Goal: Information Seeking & Learning: Learn about a topic

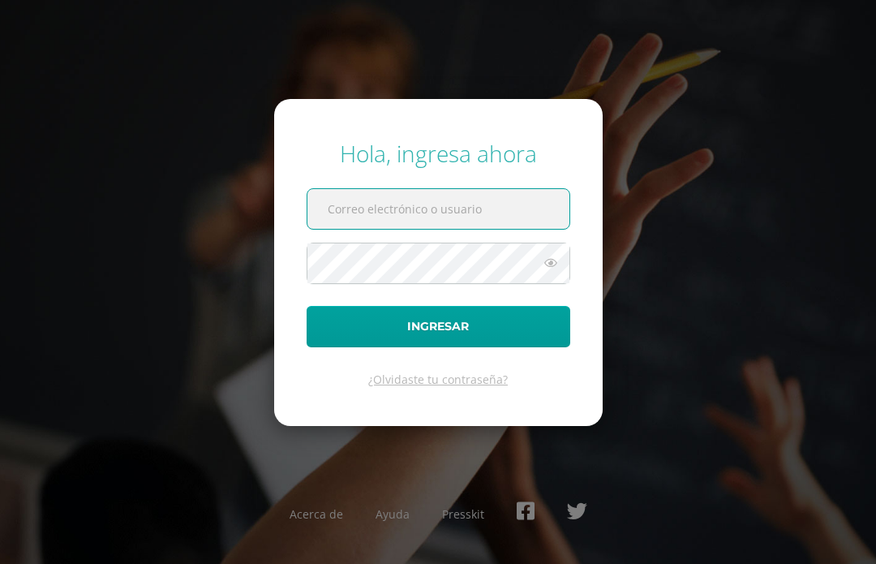
click at [456, 229] on input "text" at bounding box center [438, 209] width 262 height 40
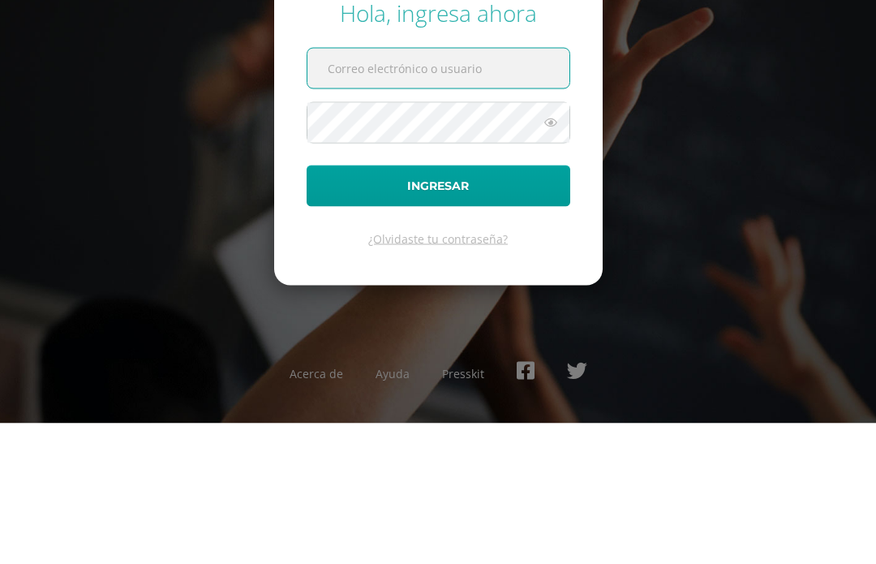
type input "[PERSON_NAME][EMAIL_ADDRESS][DOMAIN_NAME]"
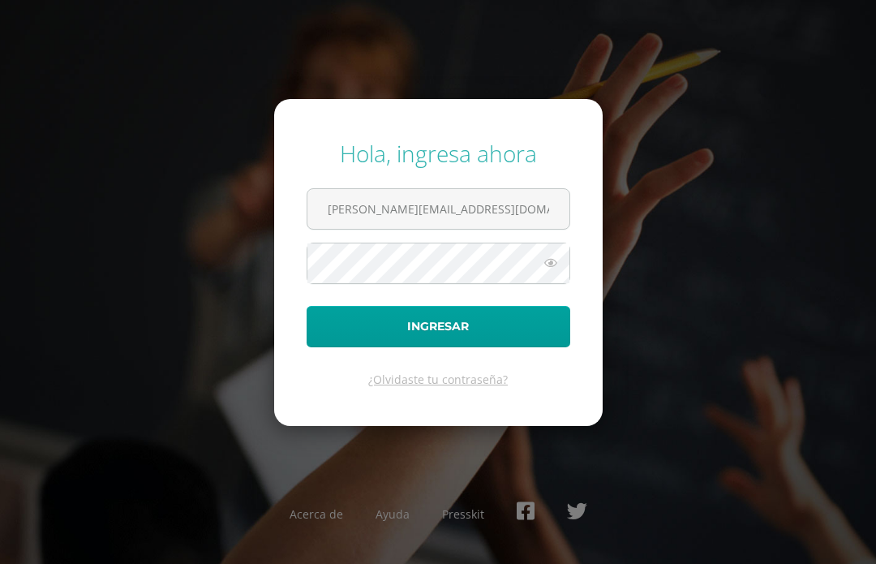
click at [500, 306] on button "Ingresar" at bounding box center [439, 326] width 264 height 41
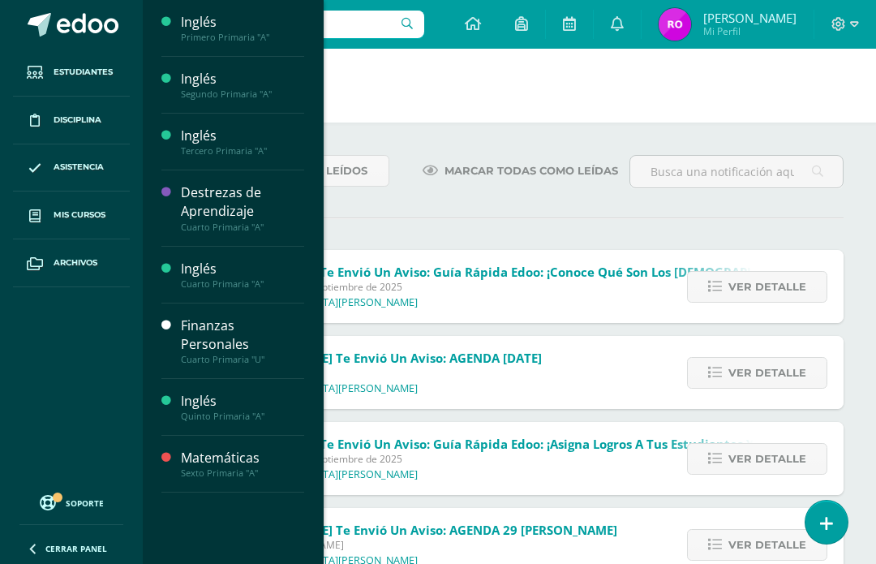
click at [92, 225] on link "Mis cursos" at bounding box center [71, 215] width 117 height 48
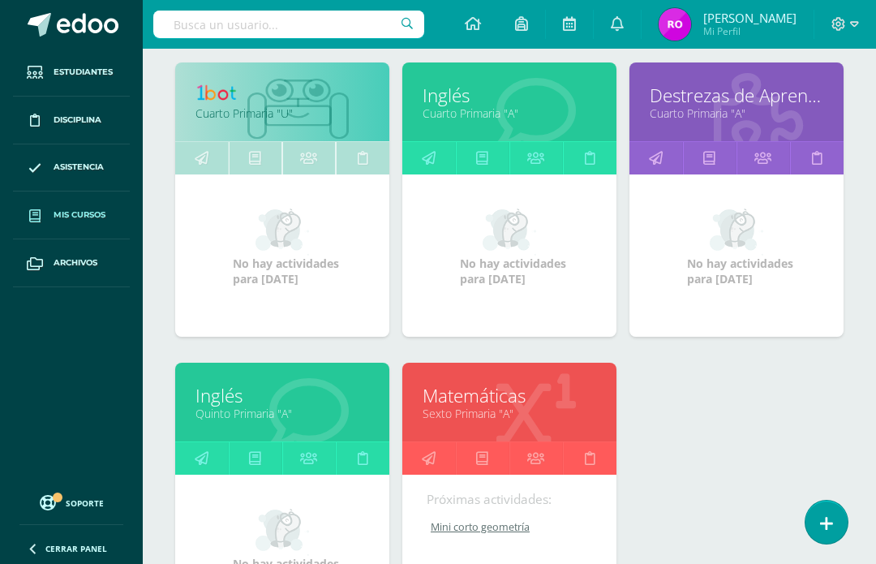
scroll to position [538, 0]
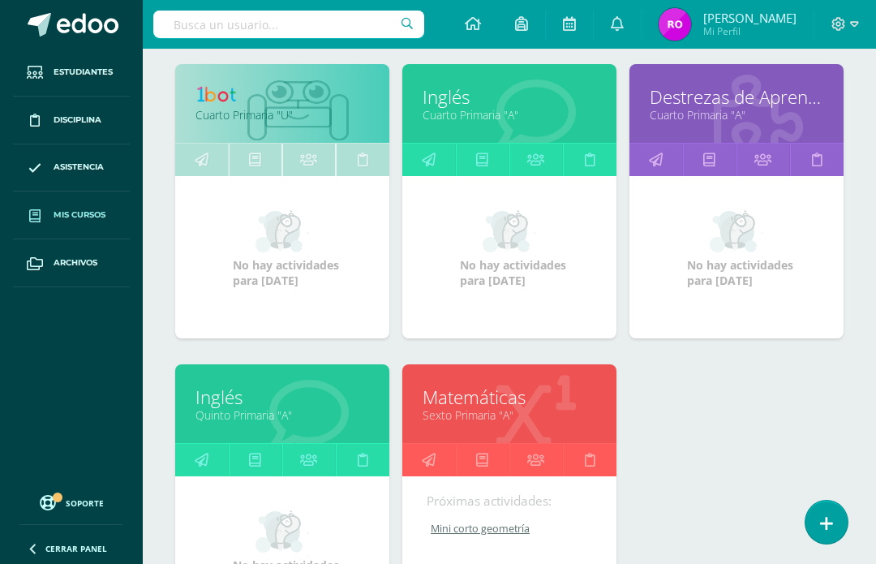
click at [285, 79] on div at bounding box center [298, 104] width 182 height 109
click at [298, 118] on link "Cuarto Primaria "U"" at bounding box center [282, 114] width 174 height 15
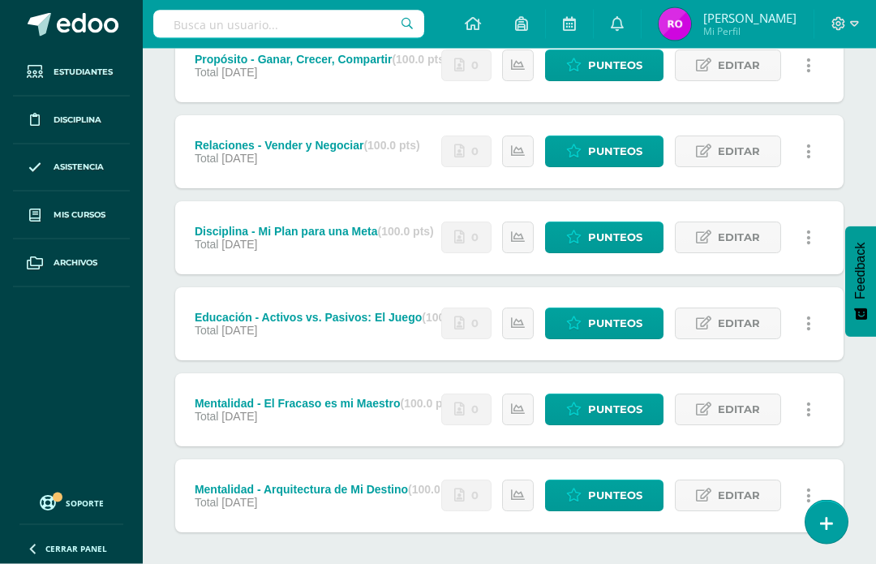
scroll to position [286, 0]
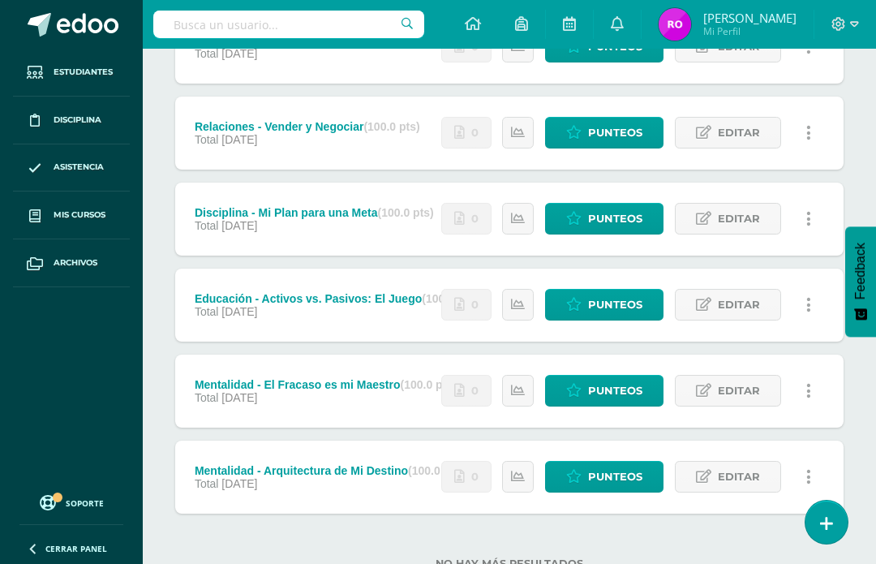
click at [352, 464] on div "Mentalidad - Arquitectura de Mi Destino (100.0 pts)" at bounding box center [329, 470] width 269 height 13
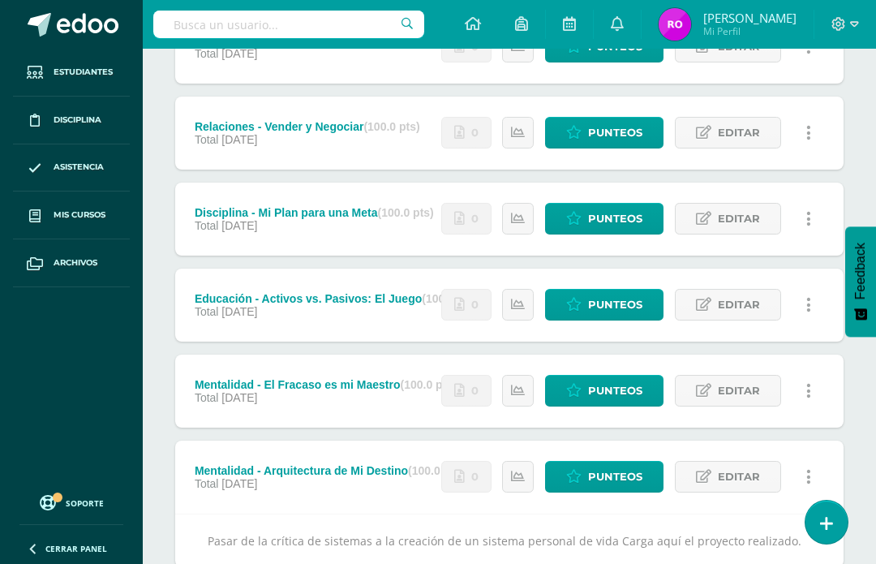
click at [730, 538] on div "Pasar de la crítica de sistemas a la creación de un sistema personal de vida Ca…" at bounding box center [509, 540] width 668 height 54
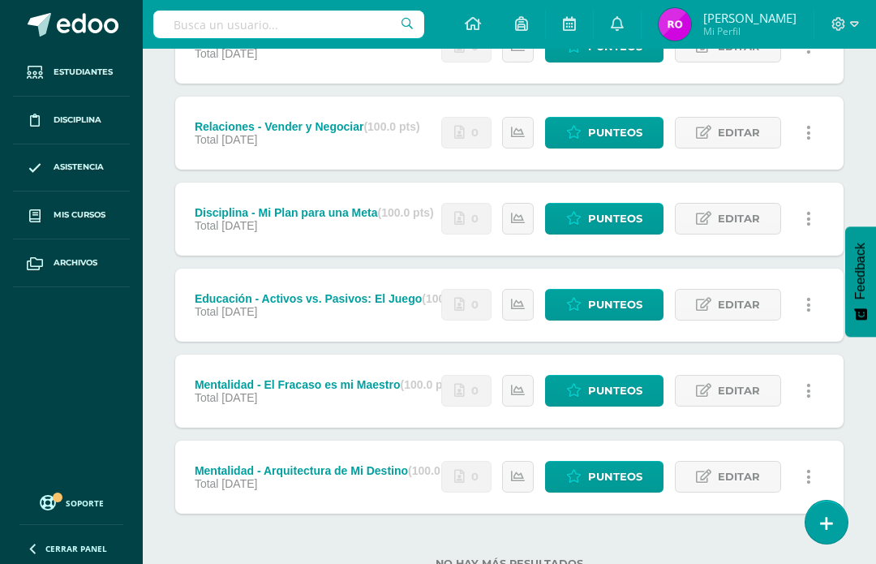
click at [301, 464] on div "Mentalidad - Arquitectura de Mi Destino (100.0 pts)" at bounding box center [329, 470] width 269 height 13
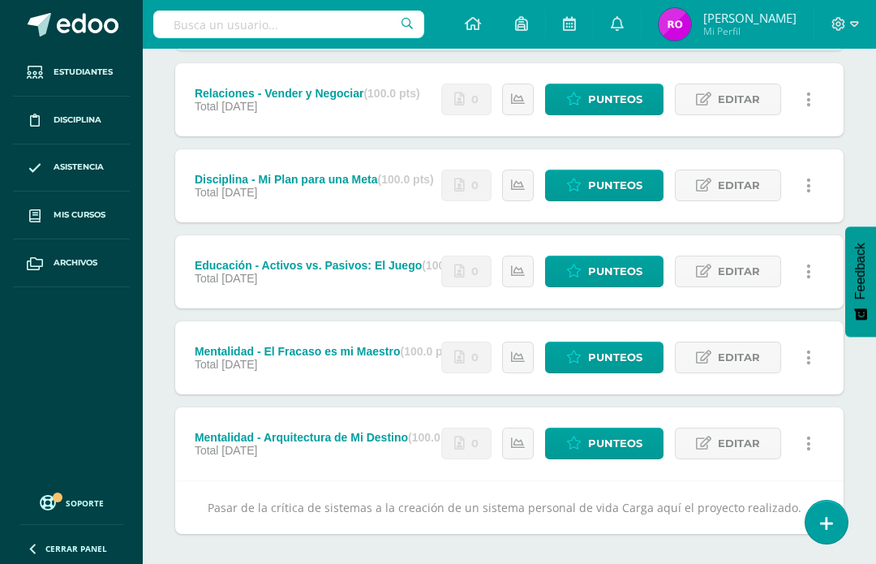
scroll to position [340, 0]
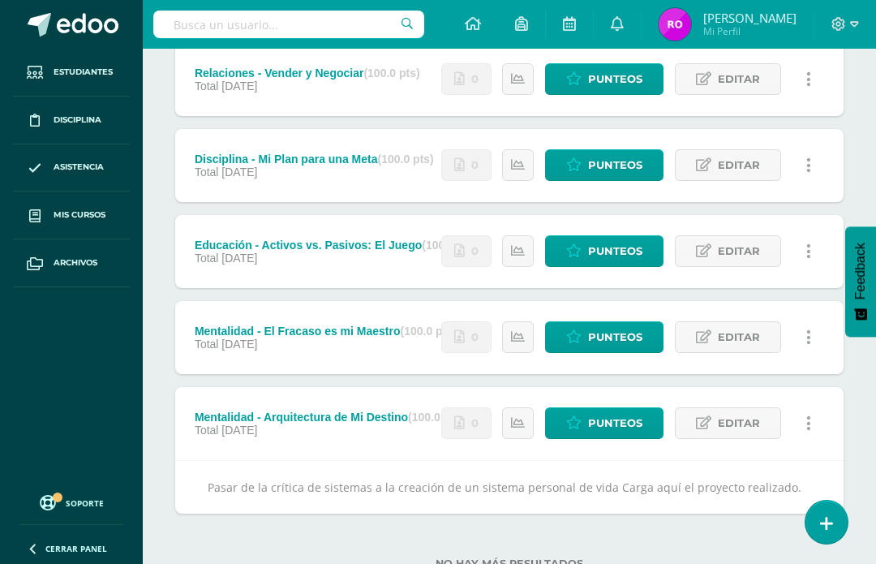
click at [807, 428] on icon at bounding box center [808, 423] width 5 height 18
click at [619, 561] on label "No hay más resultados" at bounding box center [509, 563] width 668 height 12
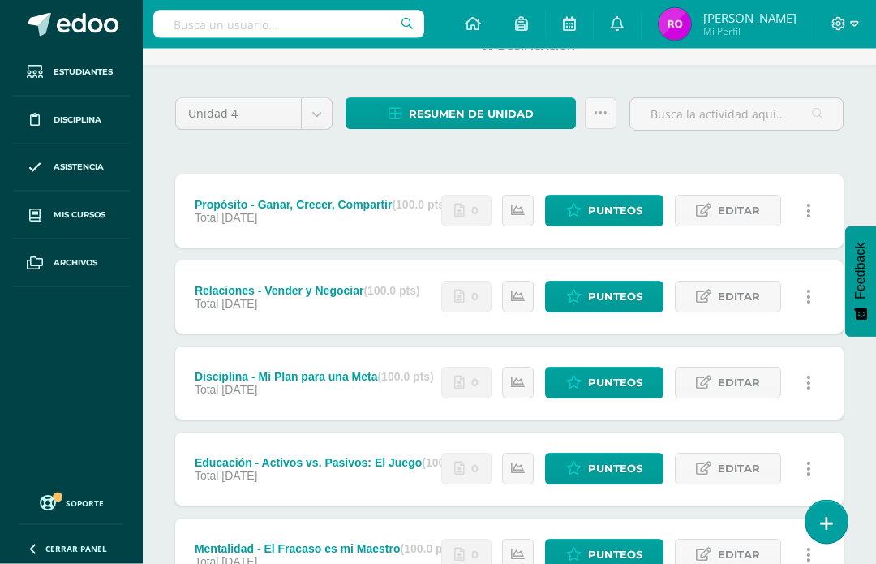
scroll to position [0, 0]
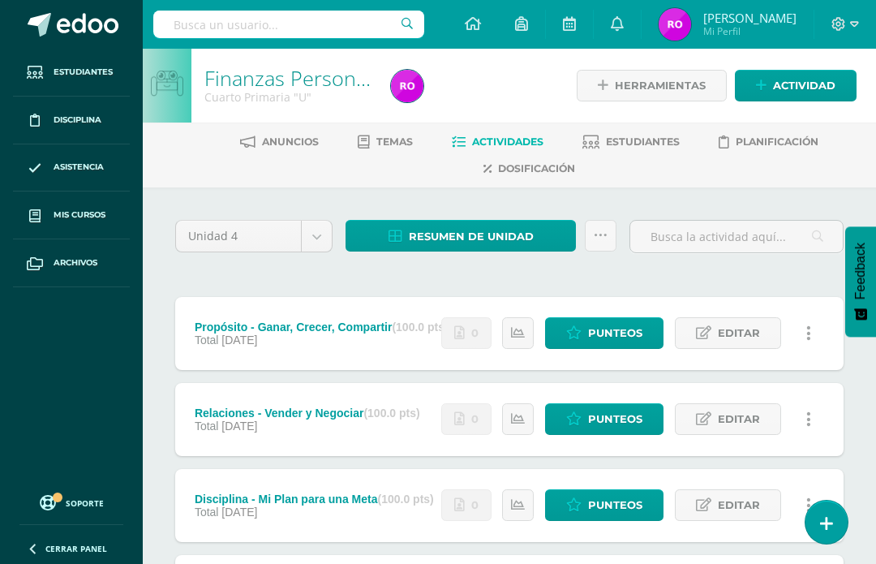
click at [385, 139] on span "Temas" at bounding box center [394, 141] width 36 height 12
click at [393, 147] on span "Temas" at bounding box center [394, 141] width 36 height 12
click at [383, 144] on span "Temas" at bounding box center [394, 141] width 36 height 12
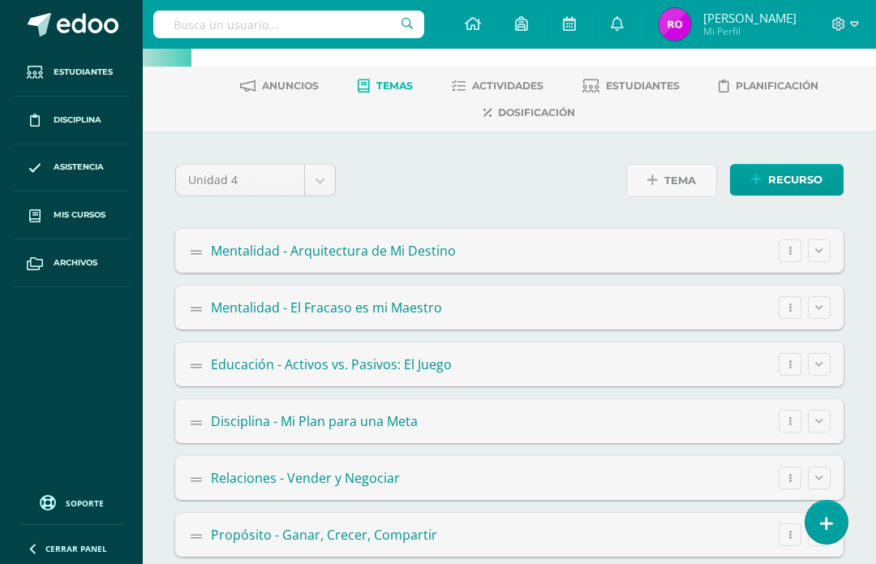
scroll to position [85, 0]
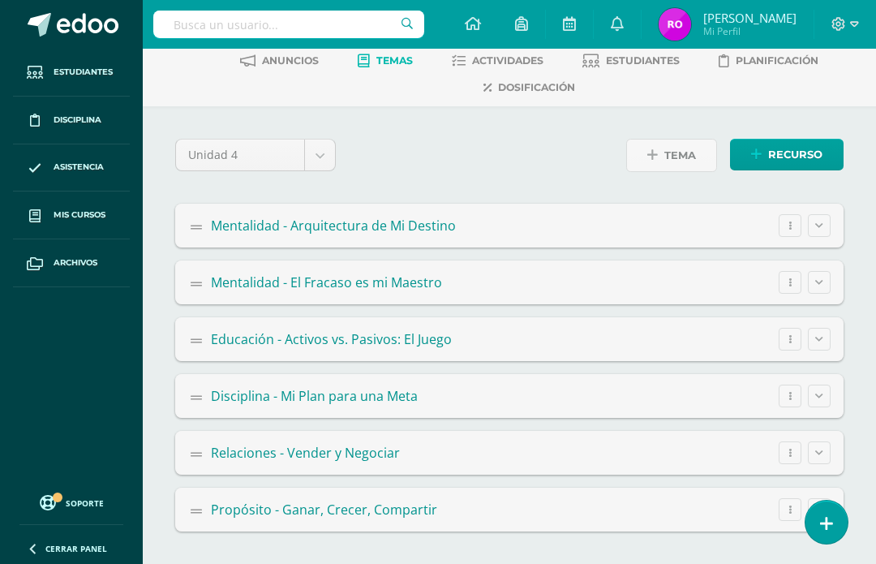
click at [420, 563] on div "Unidad 4 Unidad 1 Unidad 2 Unidad 3 Unidad 4 Tema Tema Importar Recurso Página …" at bounding box center [509, 334] width 733 height 457
click at [794, 232] on div at bounding box center [790, 225] width 23 height 23
click at [398, 518] on span "Propósito - Ganar, Crecer, Compartir" at bounding box center [324, 509] width 226 height 18
click at [416, 518] on span "Propósito - Ganar, Crecer, Compartir" at bounding box center [324, 509] width 226 height 18
click at [413, 518] on span "Propósito - Ganar, Crecer, Compartir" at bounding box center [324, 509] width 226 height 18
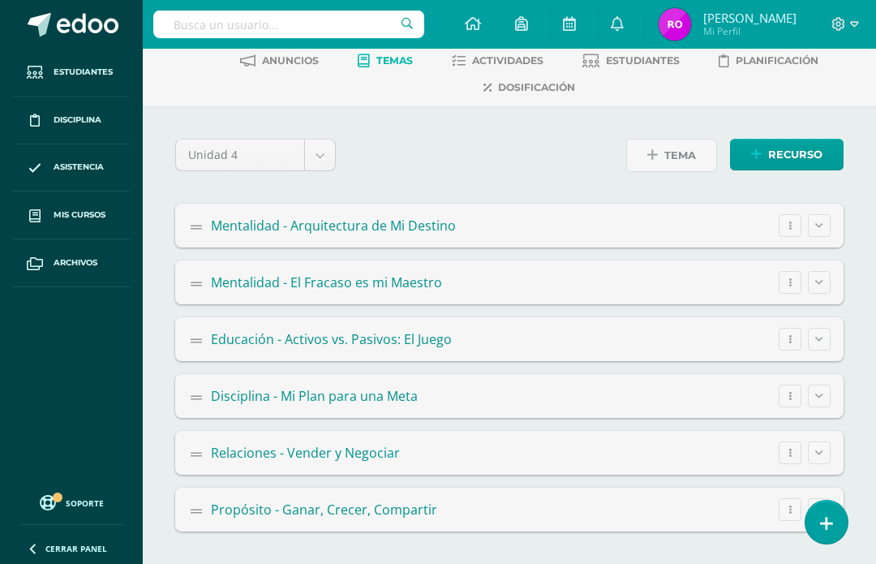
click at [861, 540] on div "Unidad 4 Unidad 1 Unidad 2 Unidad 3 Unidad 4 Tema Tema Importar Recurso Página …" at bounding box center [509, 334] width 733 height 457
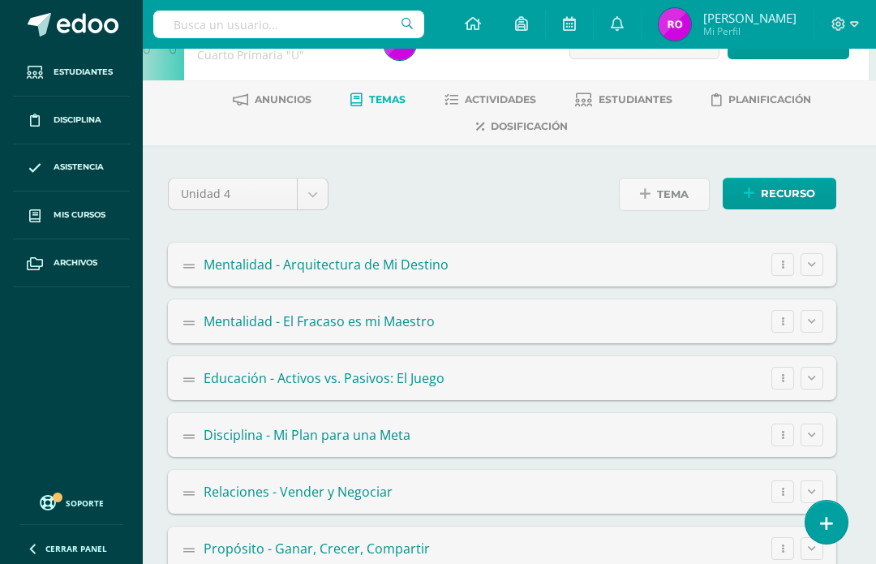
scroll to position [0, 0]
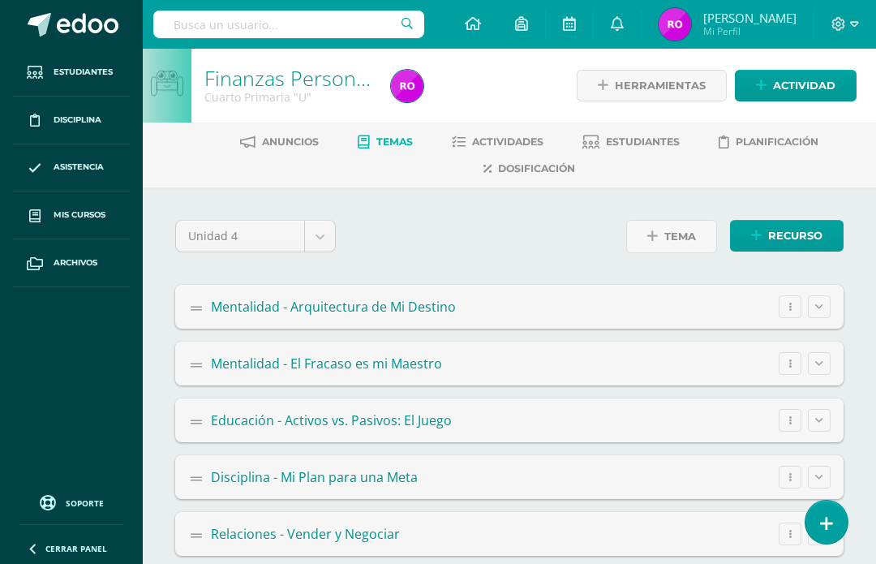
scroll to position [85, 0]
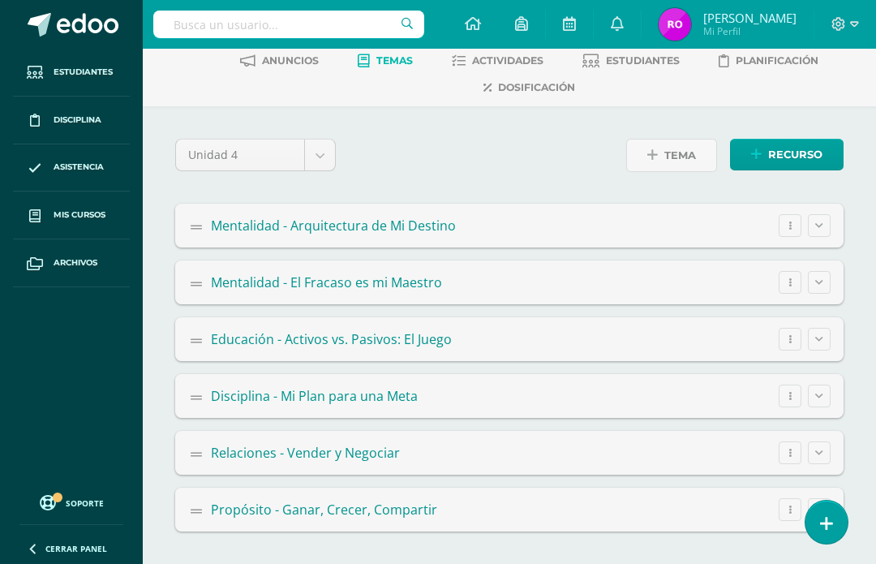
click at [264, 518] on span "Propósito - Ganar, Crecer, Compartir" at bounding box center [324, 509] width 226 height 18
click at [198, 531] on summary "Propósito - Ganar, Crecer, Compartir Editar Ocultar Eliminar" at bounding box center [509, 509] width 668 height 44
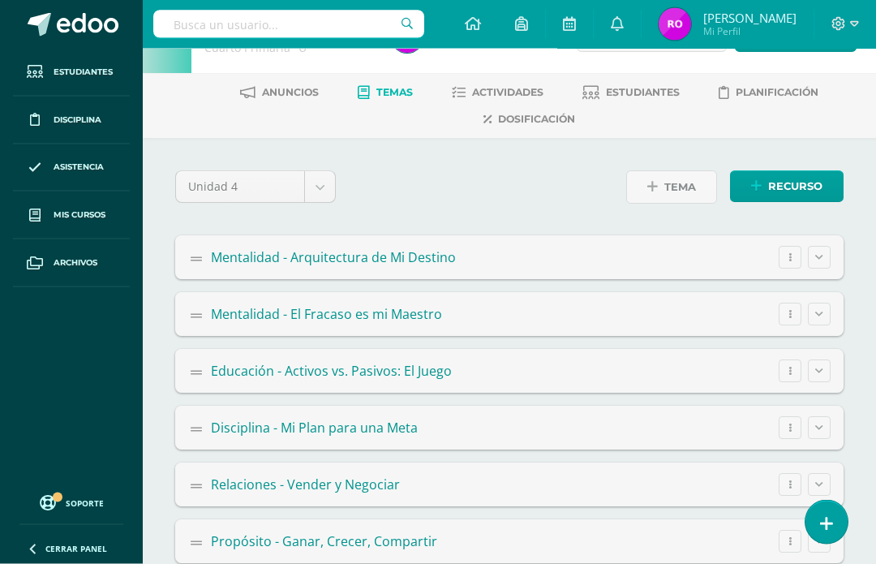
scroll to position [0, 0]
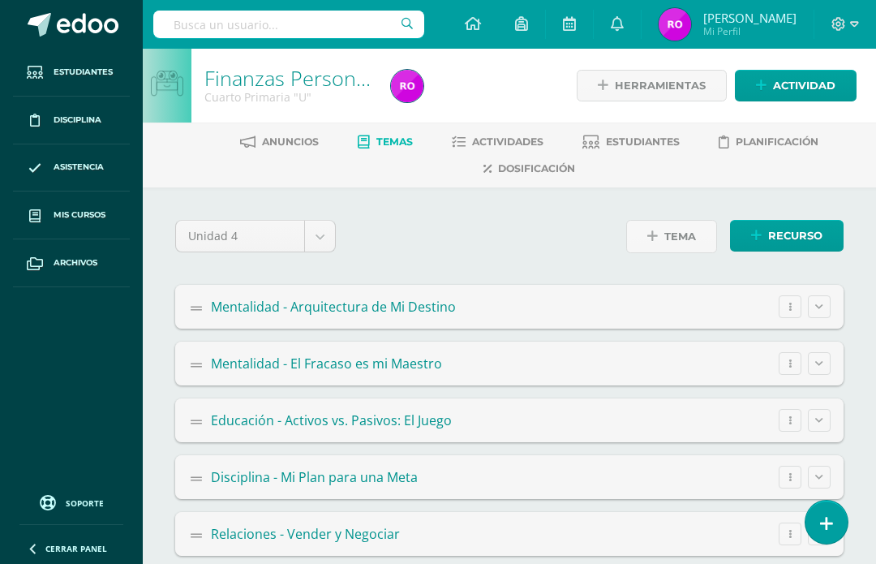
scroll to position [85, 0]
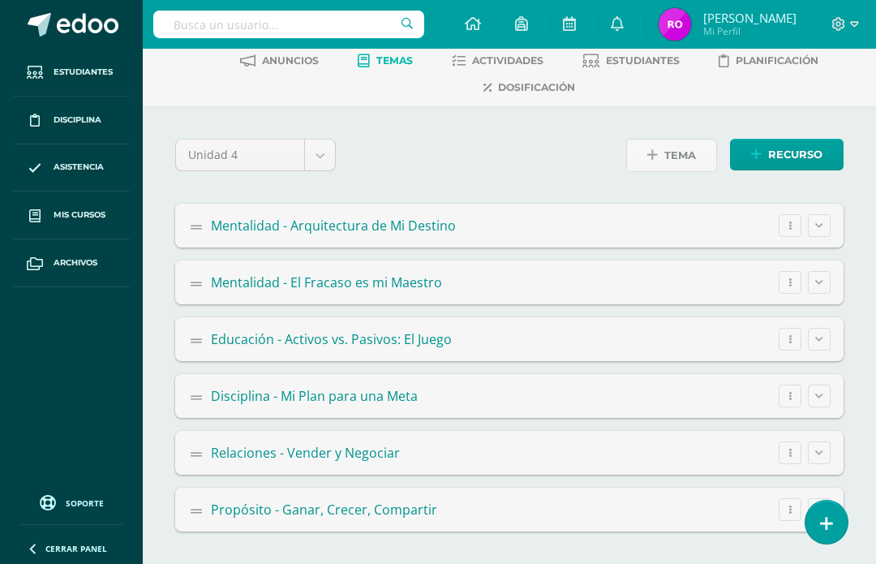
click at [232, 518] on span "Propósito - Ganar, Crecer, Compartir" at bounding box center [324, 509] width 226 height 18
click at [304, 518] on span "Propósito - Ganar, Crecer, Compartir" at bounding box center [324, 509] width 226 height 18
click at [302, 518] on span "Propósito - Ganar, Crecer, Compartir" at bounding box center [324, 509] width 226 height 18
click at [431, 518] on span "Propósito - Ganar, Crecer, Compartir" at bounding box center [324, 509] width 226 height 18
click at [414, 531] on summary "Propósito - Ganar, Crecer, Compartir Editar Ocultar Eliminar" at bounding box center [509, 509] width 668 height 44
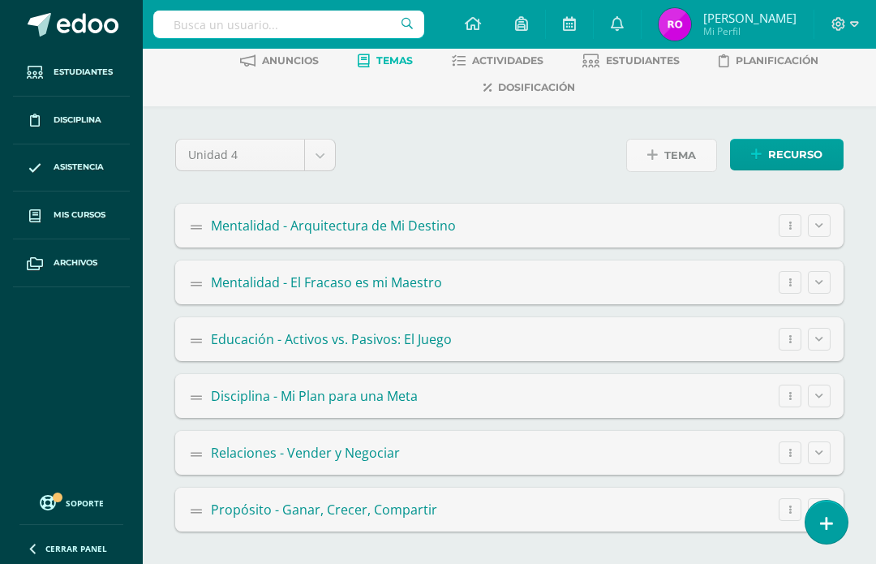
click at [414, 531] on summary "Propósito - Ganar, Crecer, Compartir Editar Ocultar Eliminar" at bounding box center [509, 509] width 668 height 44
click at [404, 531] on summary "Propósito - Ganar, Crecer, Compartir Editar Ocultar Eliminar" at bounding box center [509, 509] width 668 height 44
click at [0, 0] on span "Tema" at bounding box center [0, 0] width 0 height 0
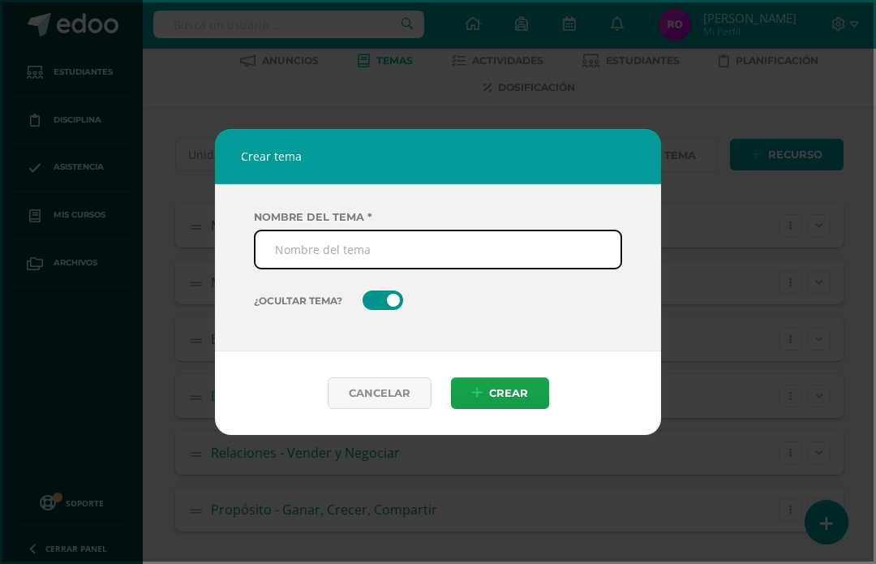
click at [376, 409] on link "Cancelar" at bounding box center [380, 393] width 104 height 32
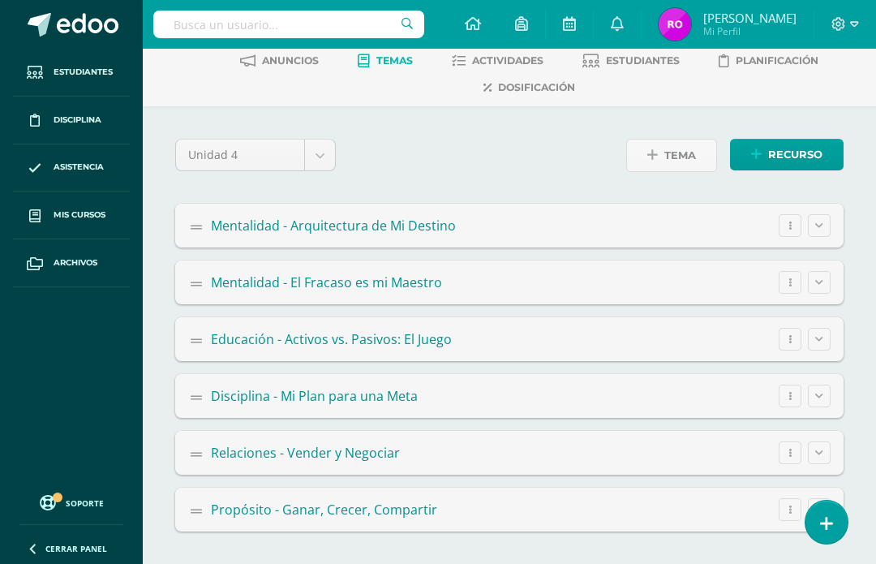
click at [199, 531] on summary "Propósito - Ganar, Crecer, Compartir Editar Ocultar Eliminar" at bounding box center [509, 509] width 668 height 44
click at [328, 518] on span "Propósito - Ganar, Crecer, Compartir" at bounding box center [324, 509] width 226 height 18
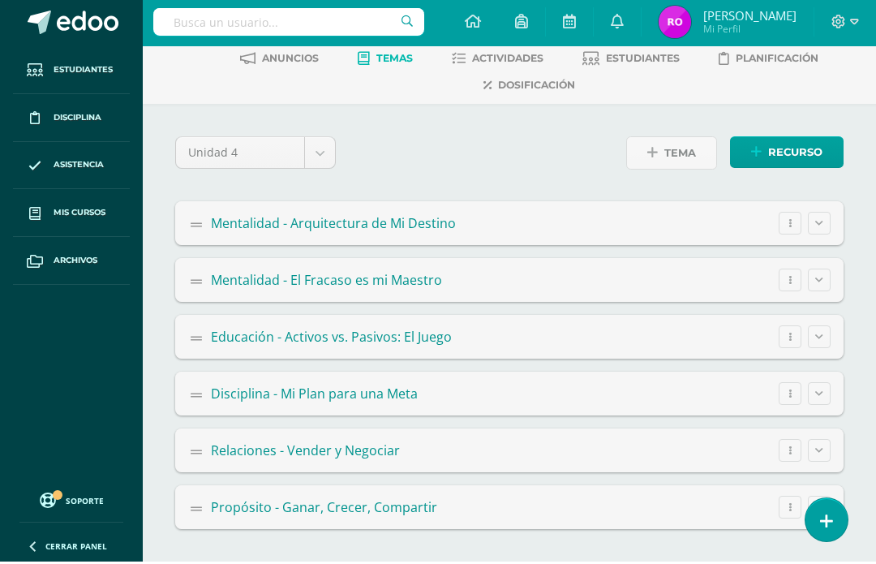
scroll to position [0, 0]
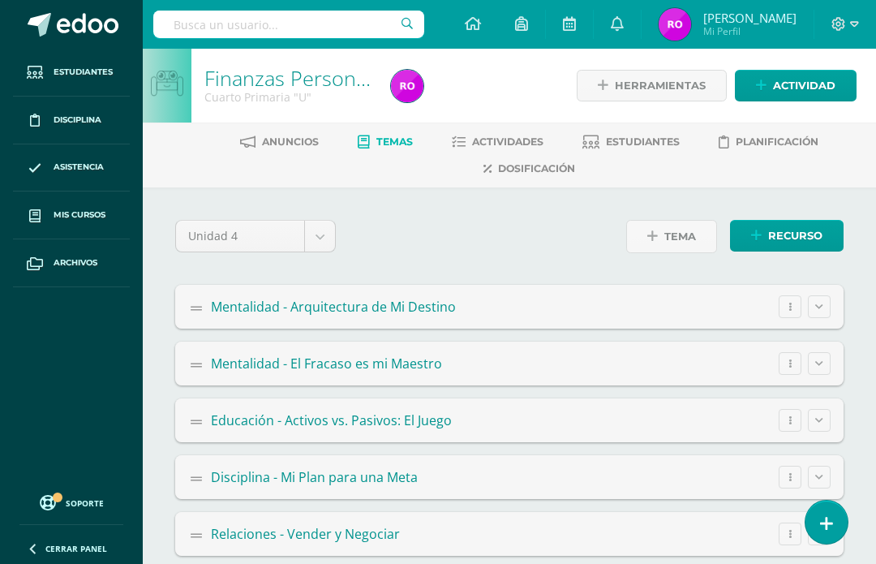
click at [435, 315] on span "Mentalidad - Arquitectura de Mi Destino" at bounding box center [333, 307] width 245 height 18
click at [487, 328] on summary "Mentalidad - Arquitectura de Mi Destino Editar Ocultar Eliminar" at bounding box center [509, 307] width 668 height 44
click at [486, 328] on summary "Mentalidad - Arquitectura de Mi Destino Editar Ocultar Eliminar" at bounding box center [509, 307] width 668 height 44
click at [481, 328] on summary "Mentalidad - Arquitectura de Mi Destino Editar Ocultar Eliminar" at bounding box center [509, 307] width 668 height 44
click at [478, 328] on summary "Mentalidad - Arquitectura de Mi Destino Editar Ocultar Eliminar" at bounding box center [509, 307] width 668 height 44
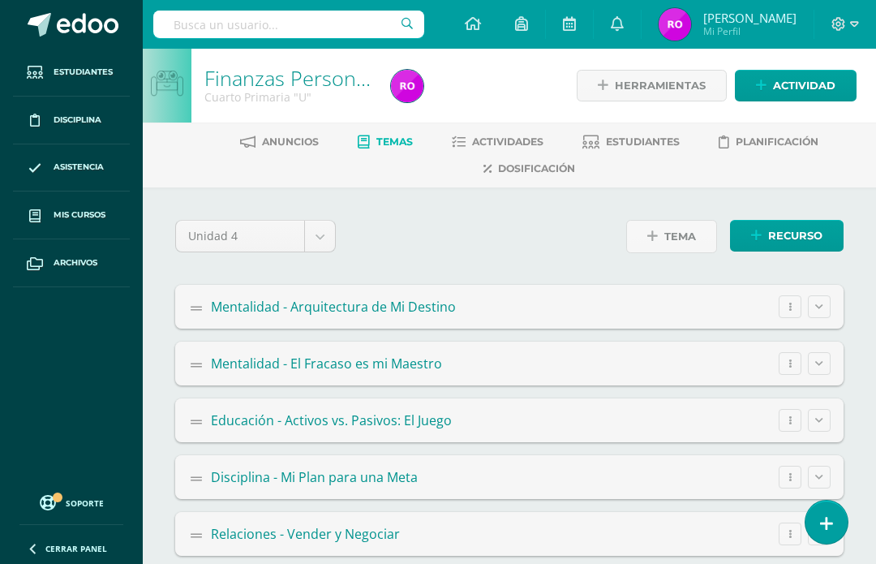
click at [295, 556] on summary "Relaciones - Vender y Negociar Editar Ocultar Eliminar" at bounding box center [509, 534] width 668 height 44
click at [509, 145] on span "Actividades" at bounding box center [507, 141] width 71 height 12
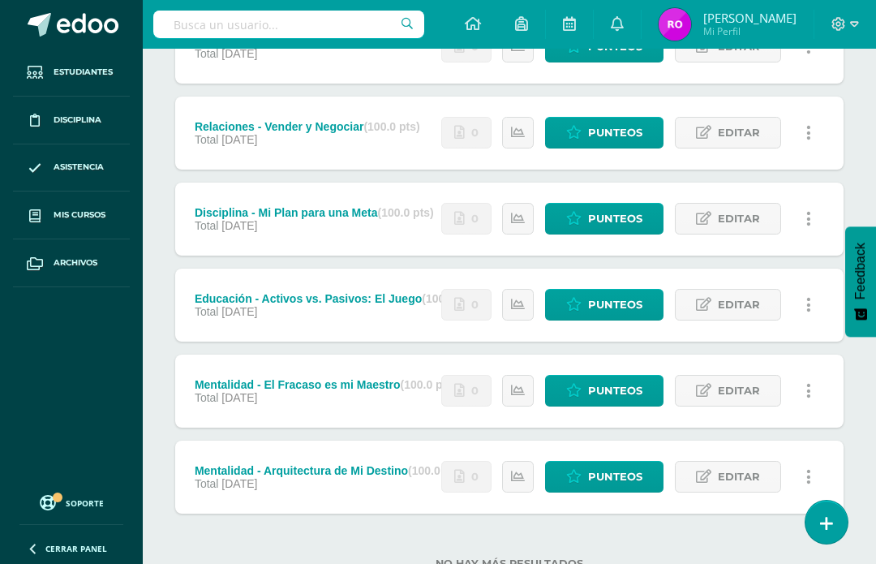
scroll to position [347, 0]
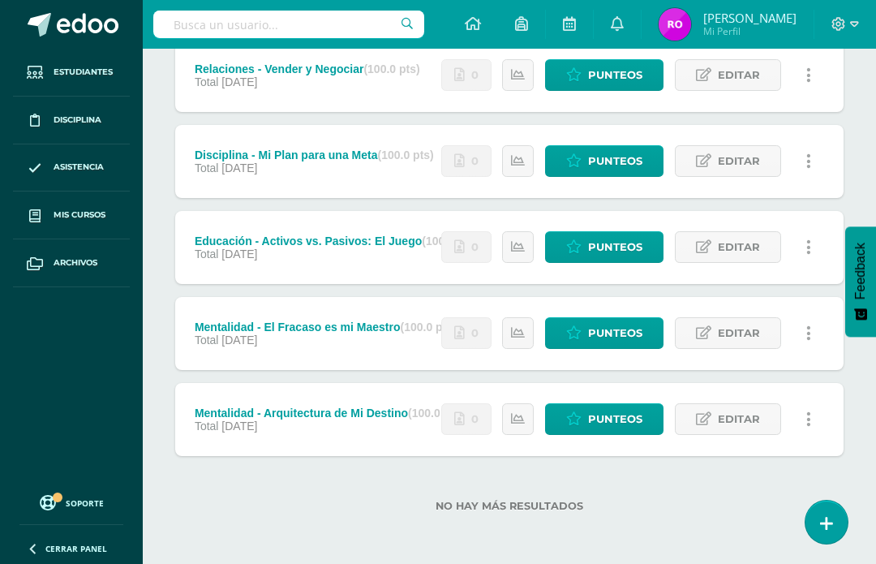
click at [371, 408] on div "Mentalidad - Arquitectura de Mi Destino (100.0 pts)" at bounding box center [329, 412] width 269 height 13
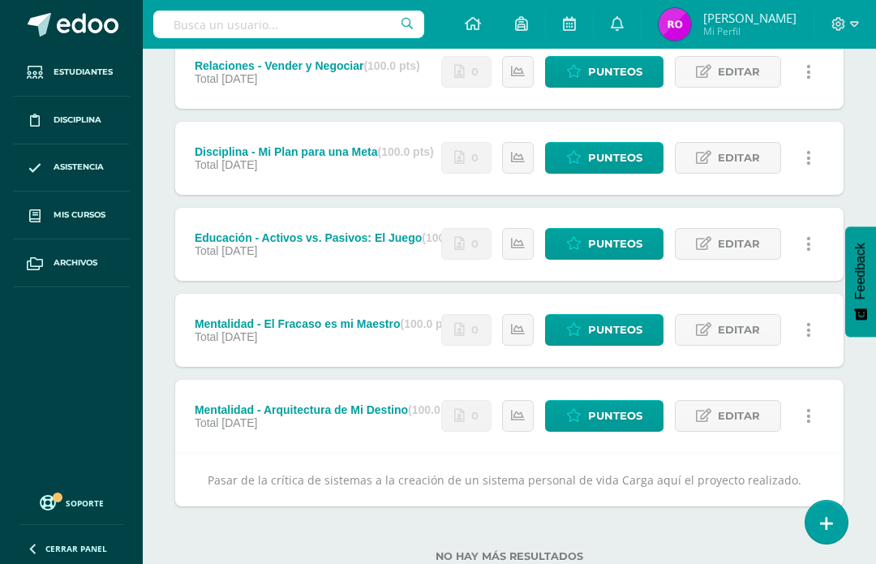
click at [522, 424] on link at bounding box center [518, 416] width 32 height 32
click at [442, 440] on div "0 Punteos Editar Ocultar Historial de actividad Eliminar Historial de actividad…" at bounding box center [630, 416] width 427 height 73
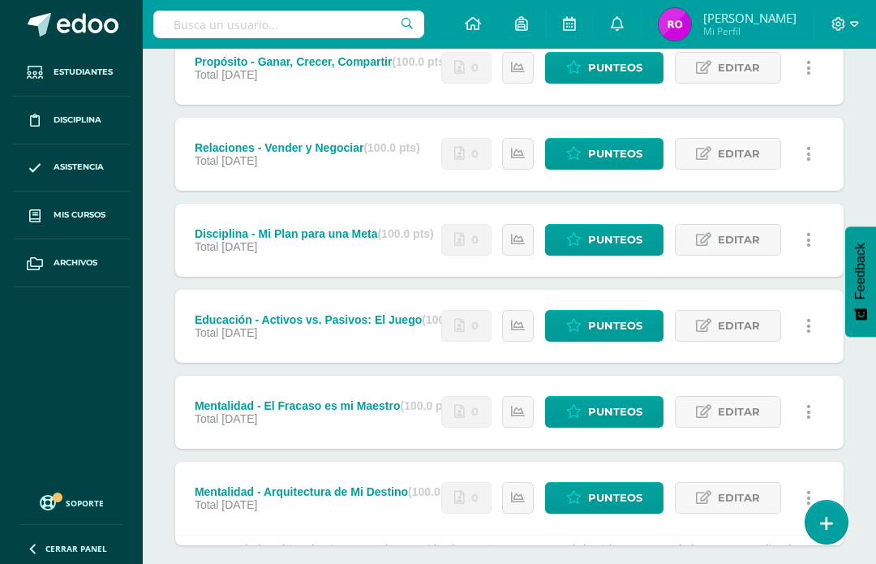
scroll to position [0, 0]
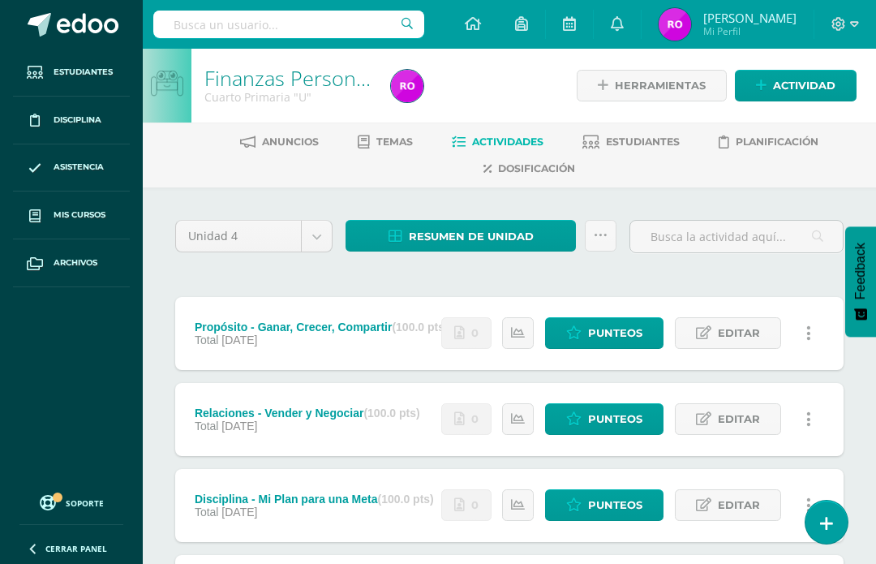
click at [381, 154] on link "Temas" at bounding box center [385, 142] width 55 height 26
click at [369, 139] on link "Temas" at bounding box center [385, 142] width 55 height 26
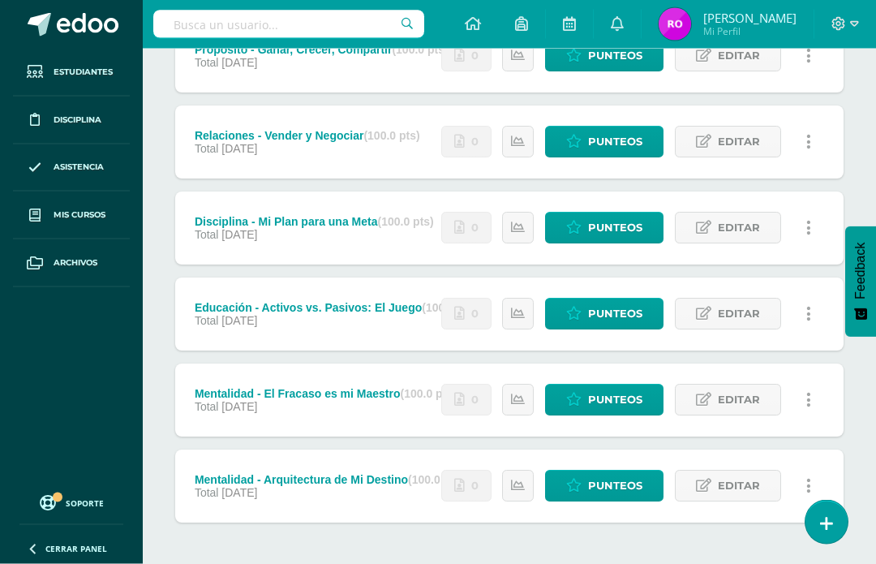
scroll to position [286, 0]
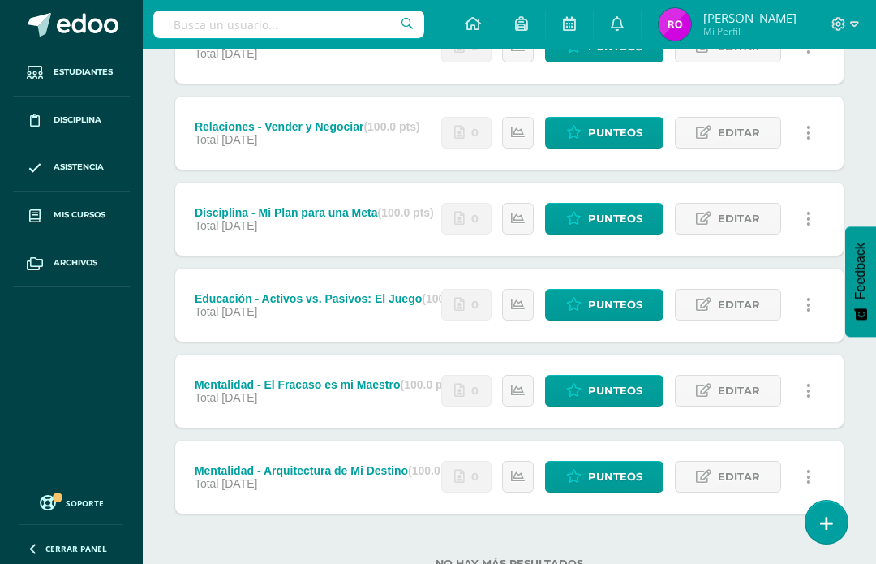
click at [368, 480] on div "Total 26 de Octubre" at bounding box center [329, 483] width 269 height 13
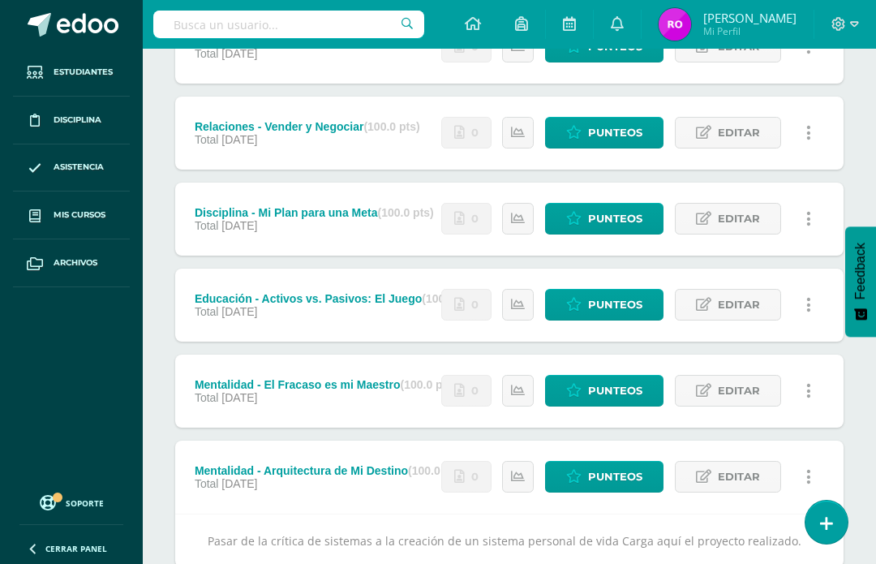
click at [304, 387] on div "Mentalidad - El Fracaso es mi Maestro (100.0 pts)" at bounding box center [326, 384] width 262 height 13
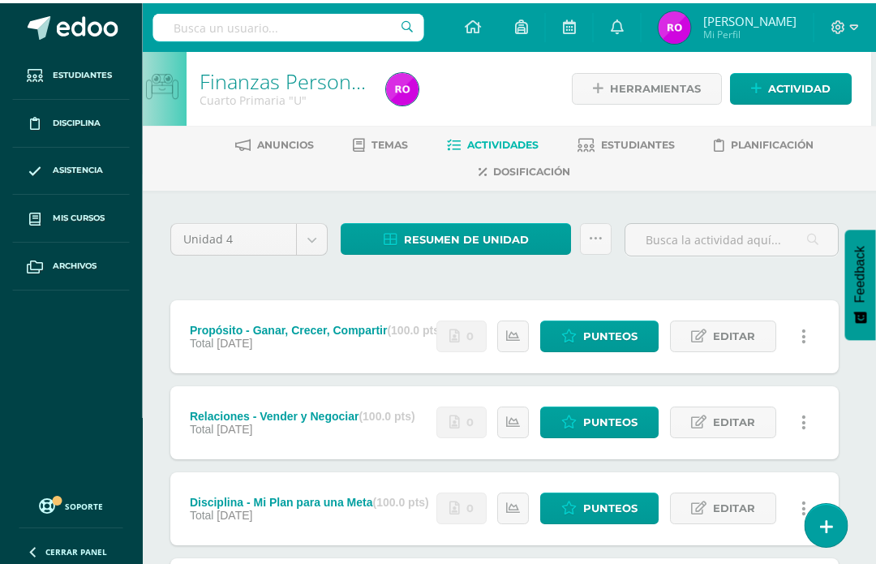
scroll to position [0, 5]
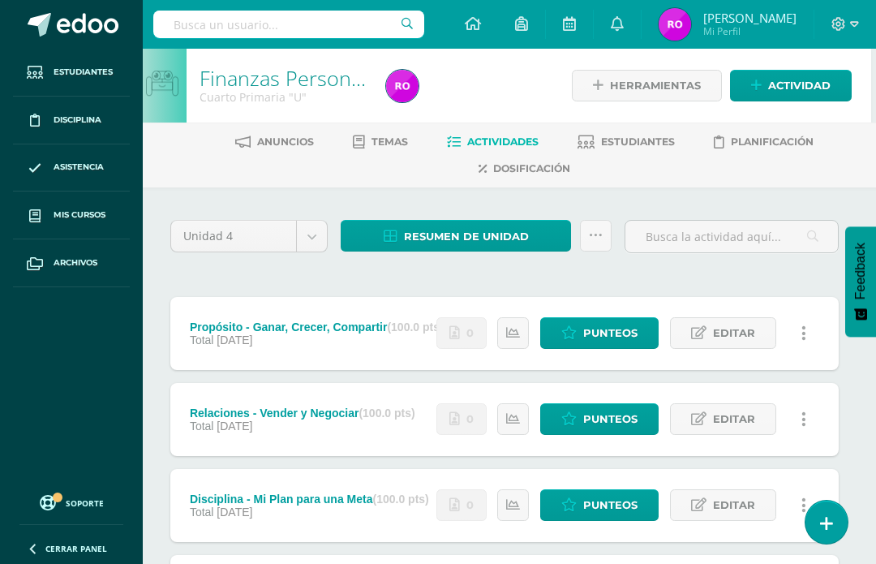
click at [359, 145] on icon at bounding box center [359, 142] width 12 height 14
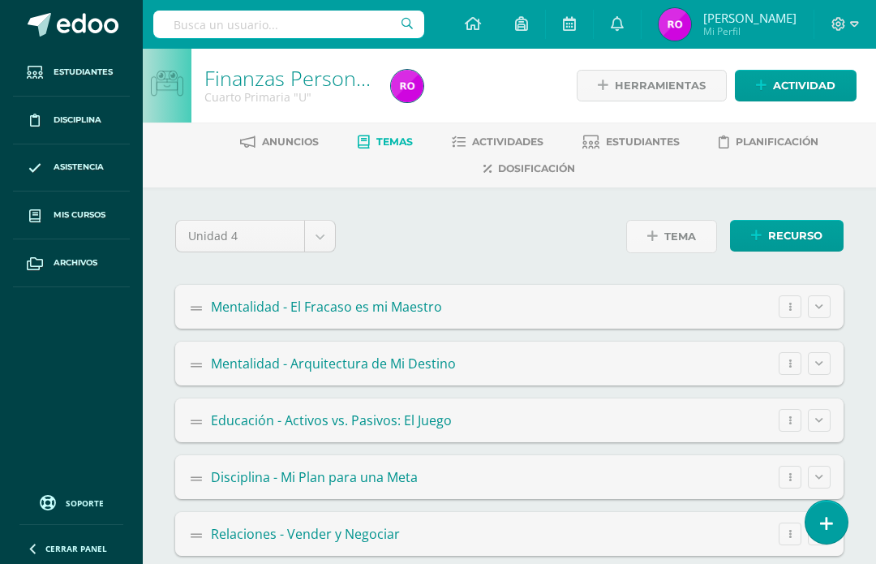
click at [491, 265] on div "Unidad 4 Unidad 1 Unidad 2 Unidad 3 Unidad 4 Tema Tema Importar Recurso Página" at bounding box center [509, 242] width 668 height 45
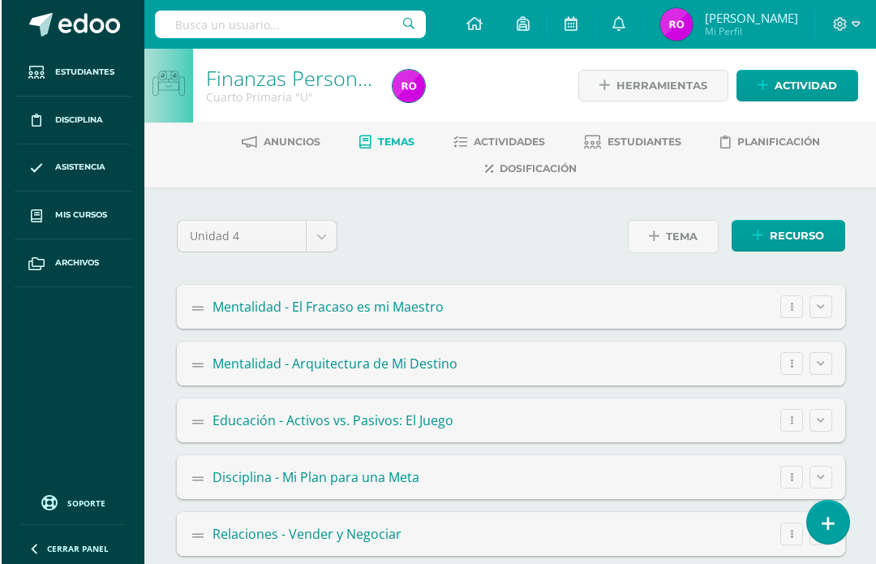
scroll to position [85, 0]
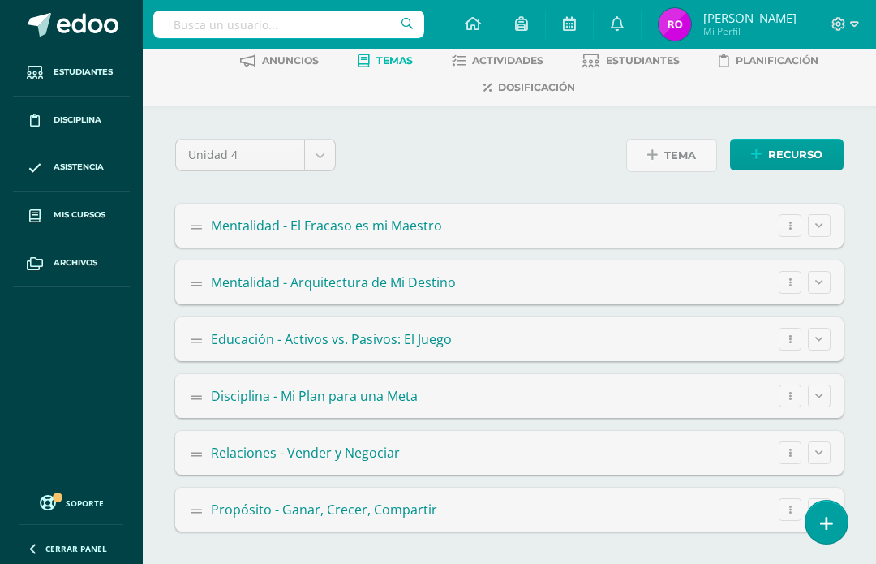
click at [207, 517] on icon at bounding box center [201, 510] width 20 height 13
click at [345, 518] on span "Propósito - Ganar, Crecer, Compartir" at bounding box center [324, 509] width 226 height 18
click at [466, 531] on summary "Propósito - Ganar, Crecer, Compartir Editar Ocultar Eliminar" at bounding box center [509, 509] width 668 height 44
click at [824, 184] on div "Recurso Página" at bounding box center [787, 161] width 114 height 45
click at [0, 0] on div "Página" at bounding box center [0, 0] width 0 height 0
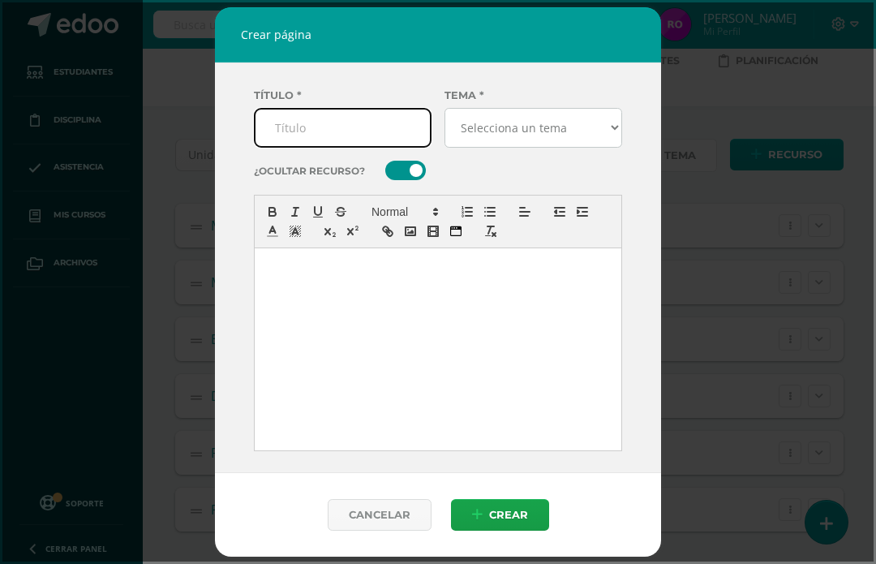
click at [826, 230] on dialog "Crear página Título * Tema * Selecciona un tema Mentalidad - El Fracaso es mi M…" at bounding box center [437, 281] width 871 height 559
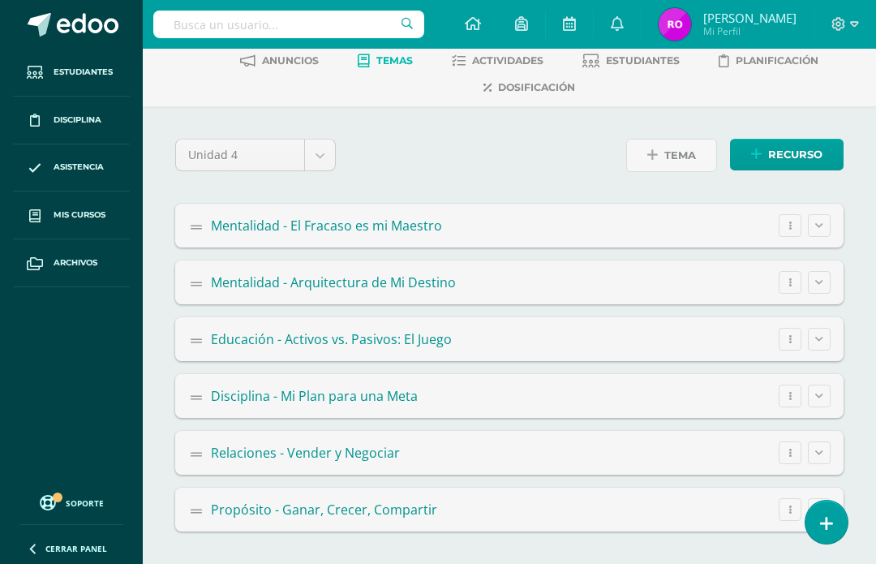
click at [543, 531] on summary "Propósito - Ganar, Crecer, Compartir Editar Ocultar Eliminar" at bounding box center [509, 509] width 668 height 44
click at [210, 517] on icon at bounding box center [201, 510] width 20 height 13
click at [749, 27] on span "Mi Perfil" at bounding box center [749, 31] width 93 height 14
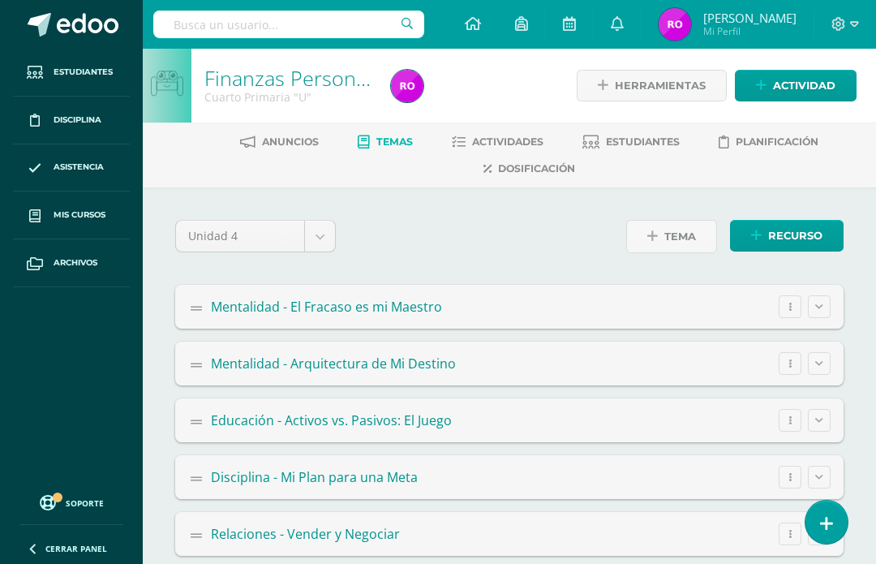
click at [304, 328] on summary "Mentalidad - El Fracaso es mi Maestro Editar Ocultar Eliminar" at bounding box center [509, 307] width 668 height 44
click at [381, 137] on span "Temas" at bounding box center [394, 141] width 36 height 12
click at [351, 315] on span "Mentalidad - El Fracaso es mi Maestro" at bounding box center [326, 307] width 231 height 18
click at [393, 372] on span "Mentalidad - Arquitectura de Mi Destino" at bounding box center [333, 363] width 245 height 18
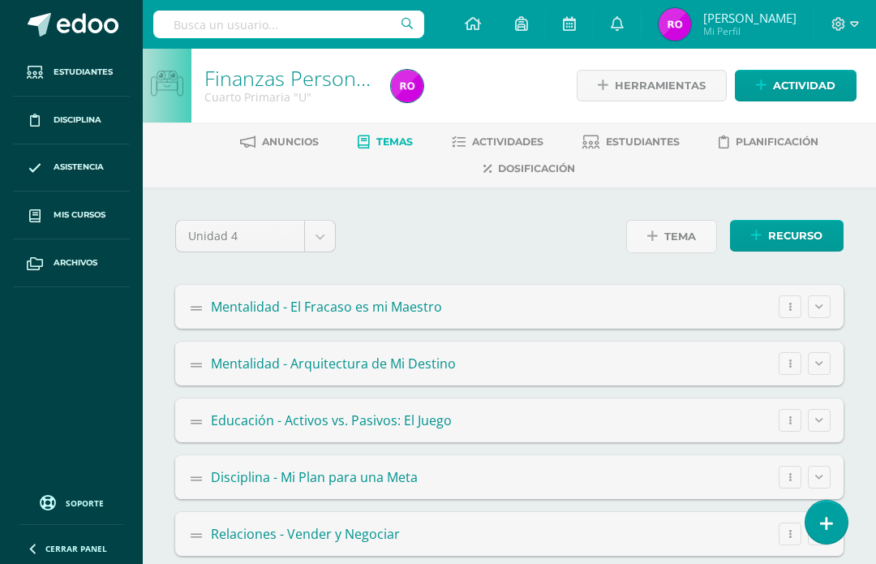
click at [424, 372] on span "Mentalidad - Arquitectura de Mi Destino" at bounding box center [333, 363] width 245 height 18
click at [431, 372] on span "Mentalidad - Arquitectura de Mi Destino" at bounding box center [333, 363] width 245 height 18
click at [438, 442] on summary "Educación - Activos vs. Pasivos: El Juego Editar Ocultar Eliminar" at bounding box center [509, 420] width 668 height 44
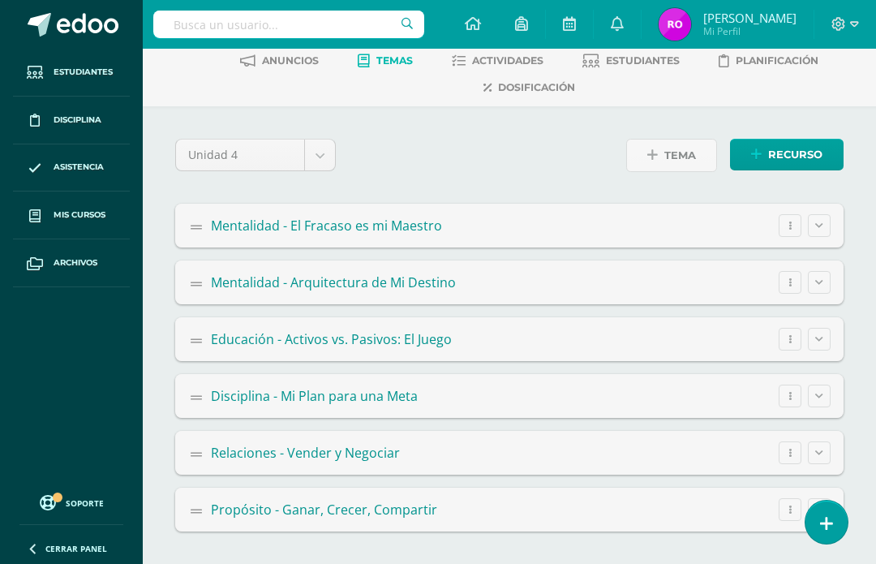
click at [383, 531] on summary "Propósito - Ganar, Crecer, Compartir Editar Ocultar Eliminar" at bounding box center [509, 509] width 668 height 44
click at [198, 531] on summary "Propósito - Ganar, Crecer, Compartir Editar Ocultar Eliminar" at bounding box center [509, 509] width 668 height 44
click at [196, 531] on summary "Propósito - Ganar, Crecer, Compartir Editar Ocultar Eliminar" at bounding box center [509, 509] width 668 height 44
click at [195, 531] on summary "Propósito - Ganar, Crecer, Compartir Editar Ocultar Eliminar" at bounding box center [509, 509] width 668 height 44
click at [199, 531] on summary "Propósito - Ganar, Crecer, Compartir Editar Ocultar Eliminar" at bounding box center [509, 509] width 668 height 44
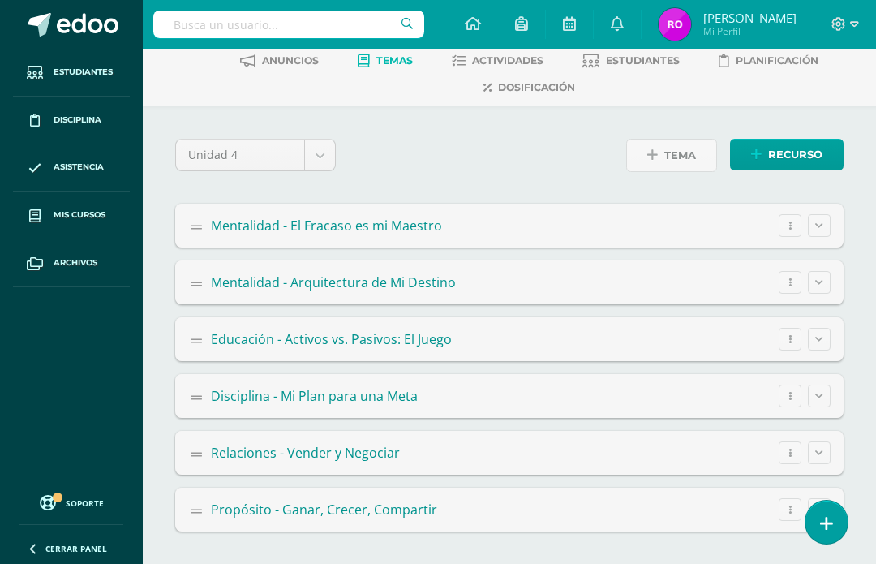
click at [198, 531] on summary "Propósito - Ganar, Crecer, Compartir Editar Ocultar Eliminar" at bounding box center [509, 509] width 668 height 44
click at [199, 531] on summary "Propósito - Ganar, Crecer, Compartir Editar Ocultar Eliminar" at bounding box center [509, 509] width 668 height 44
click at [817, 184] on div "Recurso Página" at bounding box center [787, 161] width 114 height 45
click at [822, 236] on div "Editar Ocultar Eliminar" at bounding box center [805, 225] width 52 height 23
click at [822, 235] on div "Editar Ocultar Eliminar" at bounding box center [805, 225] width 52 height 23
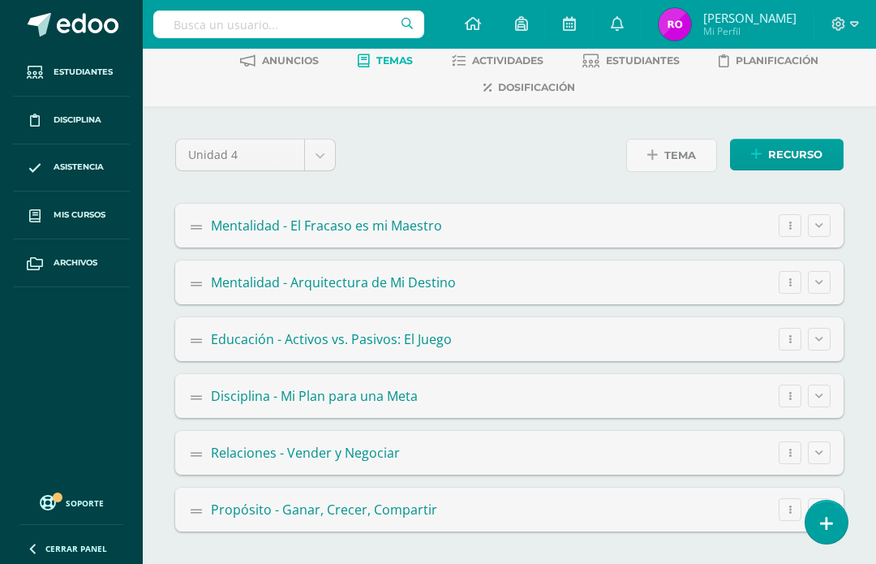
click at [822, 237] on button at bounding box center [819, 225] width 23 height 23
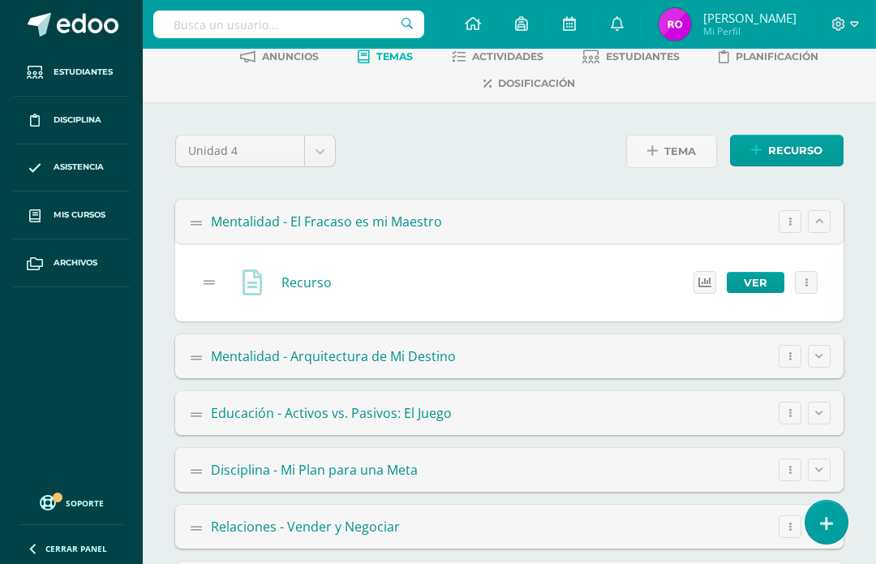
click at [815, 233] on div "Editar Ocultar Eliminar" at bounding box center [805, 221] width 52 height 23
click at [825, 233] on button at bounding box center [819, 221] width 23 height 23
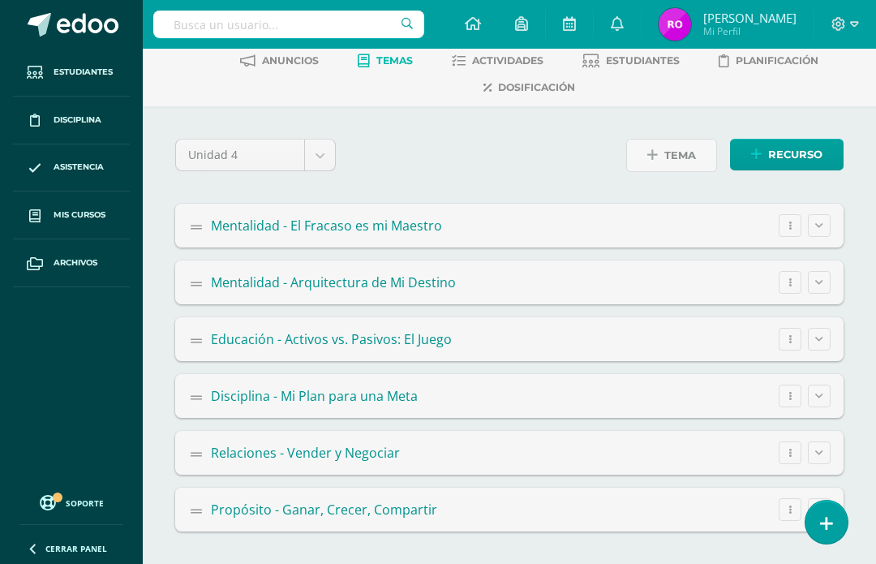
click at [821, 230] on icon at bounding box center [819, 225] width 8 height 9
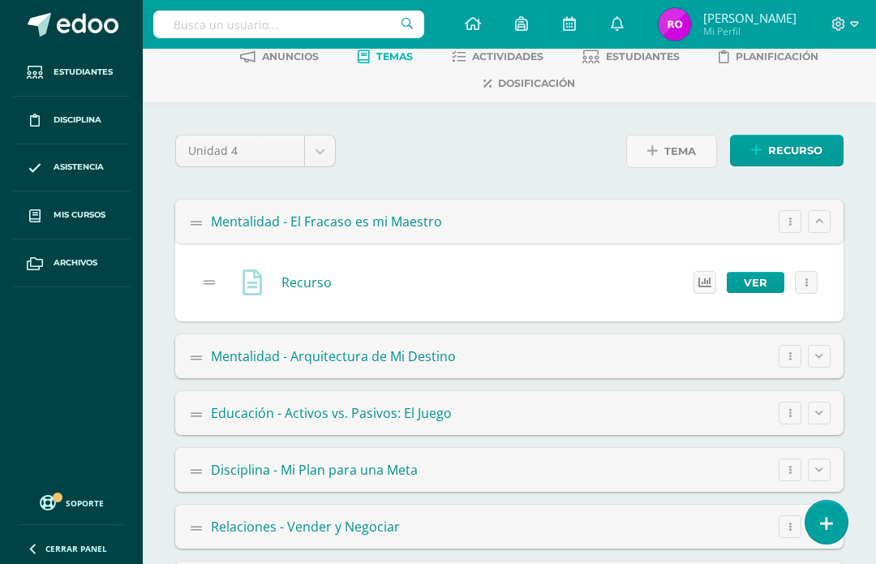
click at [818, 225] on icon at bounding box center [819, 221] width 8 height 9
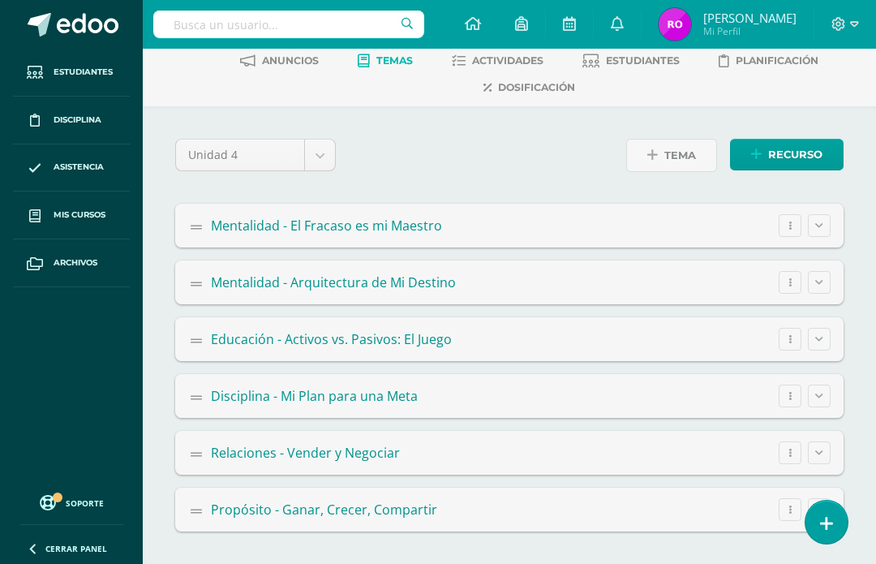
click at [236, 461] on span "Relaciones - Vender y Negociar" at bounding box center [305, 453] width 189 height 18
click at [305, 474] on summary "Relaciones - Vender y Negociar Editar Ocultar Eliminar" at bounding box center [509, 453] width 668 height 44
click at [297, 461] on span "Relaciones - Vender y Negociar" at bounding box center [305, 453] width 189 height 18
click at [296, 461] on span "Relaciones - Vender y Negociar" at bounding box center [305, 453] width 189 height 18
click at [825, 464] on button at bounding box center [819, 452] width 23 height 23
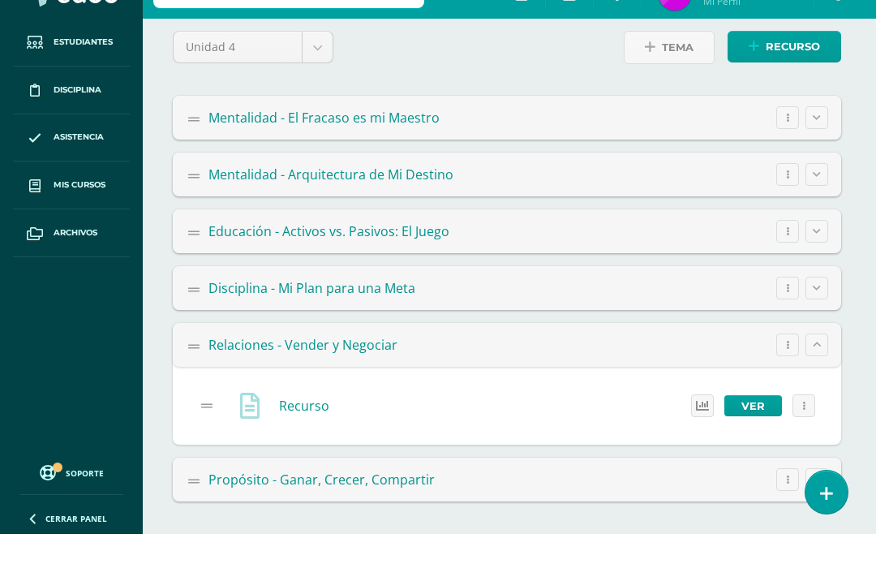
scroll to position [163, 0]
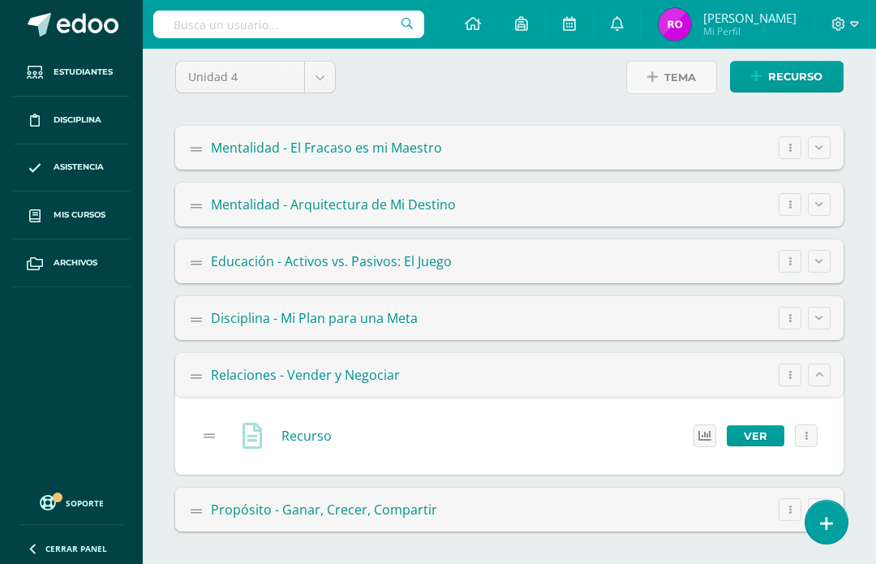
click at [816, 521] on button at bounding box center [819, 509] width 23 height 23
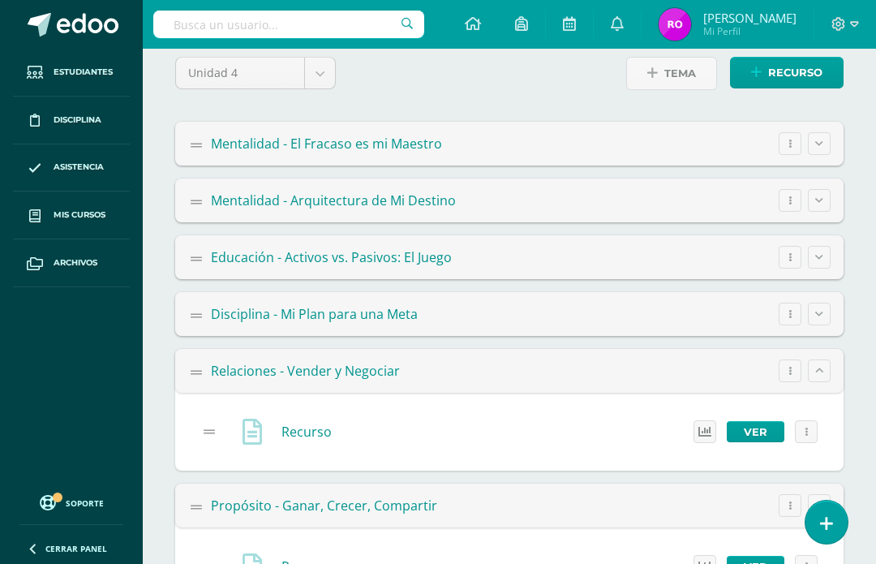
scroll to position [241, 0]
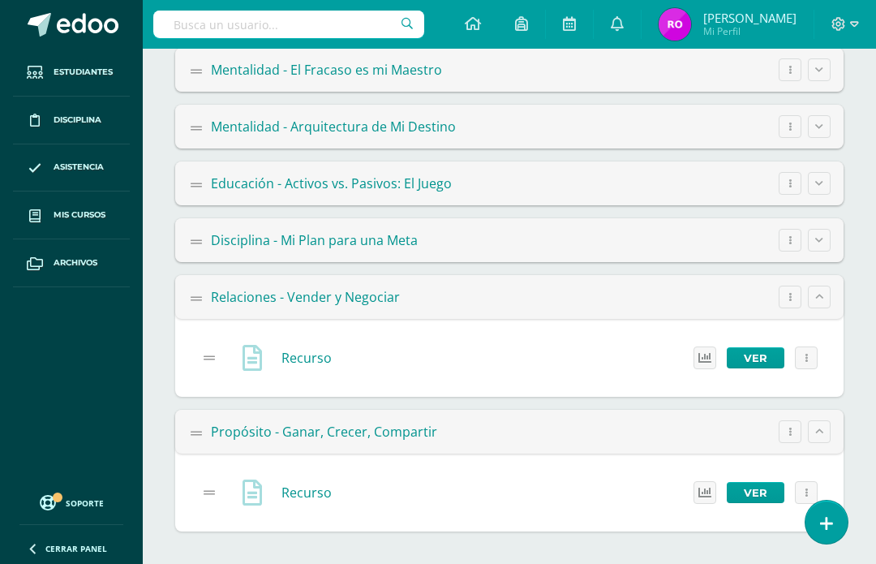
click at [727, 503] on link "Ver" at bounding box center [756, 492] width 58 height 21
click at [161, 559] on div "Unidad 4 Unidad 1 Unidad 2 Unidad 3 Unidad 4 Tema Tema Importar Recurso Página …" at bounding box center [509, 257] width 733 height 613
click at [257, 530] on div "Recurso Estado del recurso: 0 Marcados como completado 20 Pendientes Ver Editar…" at bounding box center [509, 492] width 668 height 78
click at [727, 485] on link "Ver" at bounding box center [756, 492] width 58 height 21
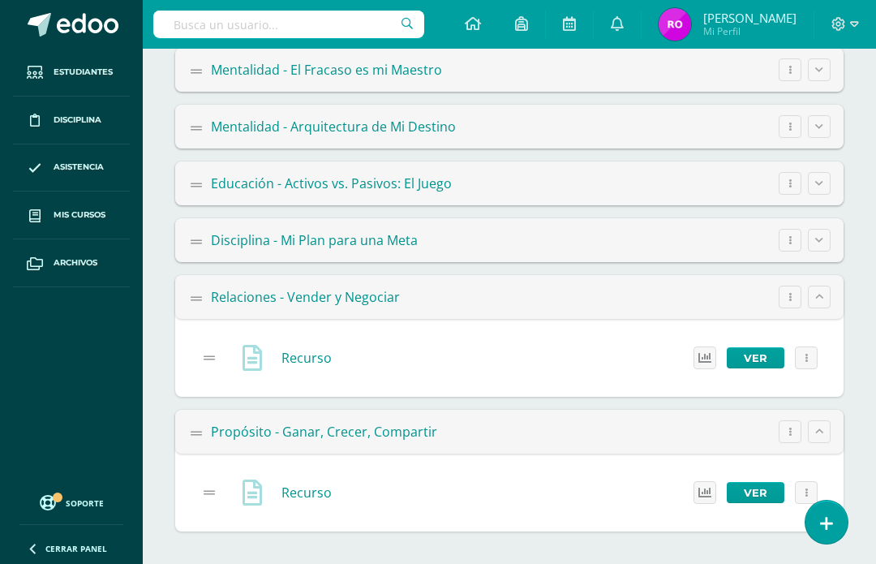
click at [727, 490] on link "Ver" at bounding box center [756, 492] width 58 height 21
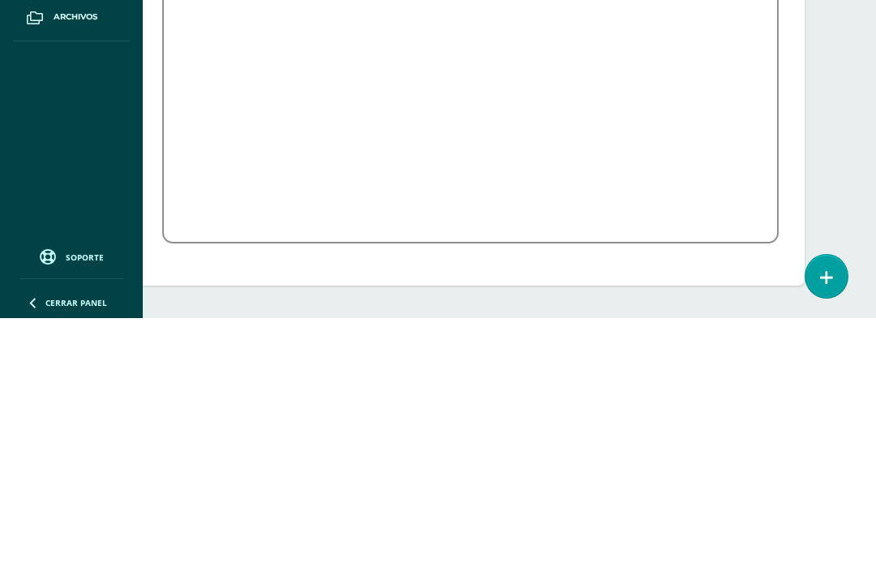
scroll to position [281, 39]
